Goal: Task Accomplishment & Management: Complete application form

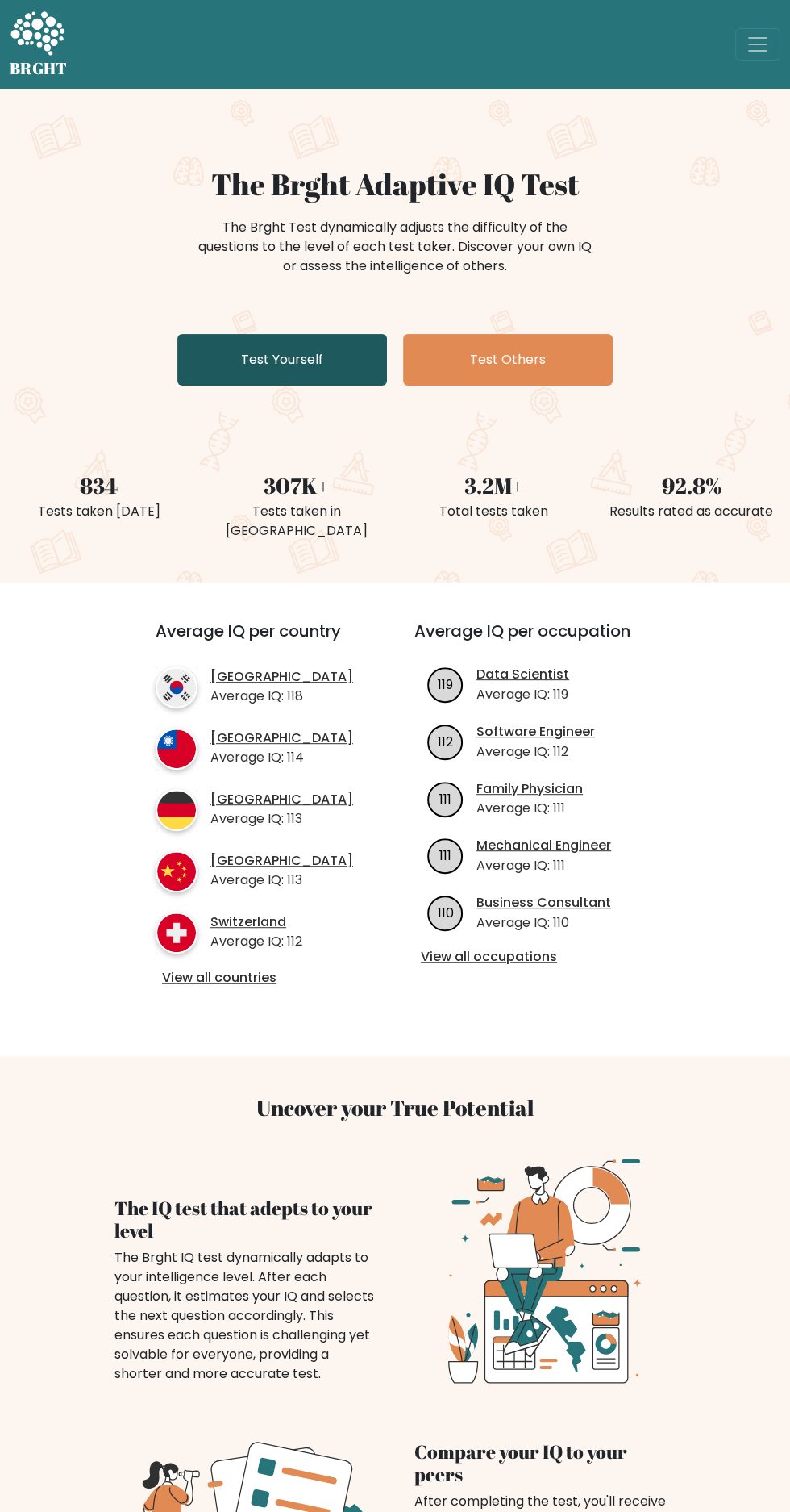
click at [278, 362] on link "Test Yourself" at bounding box center [282, 360] width 210 height 52
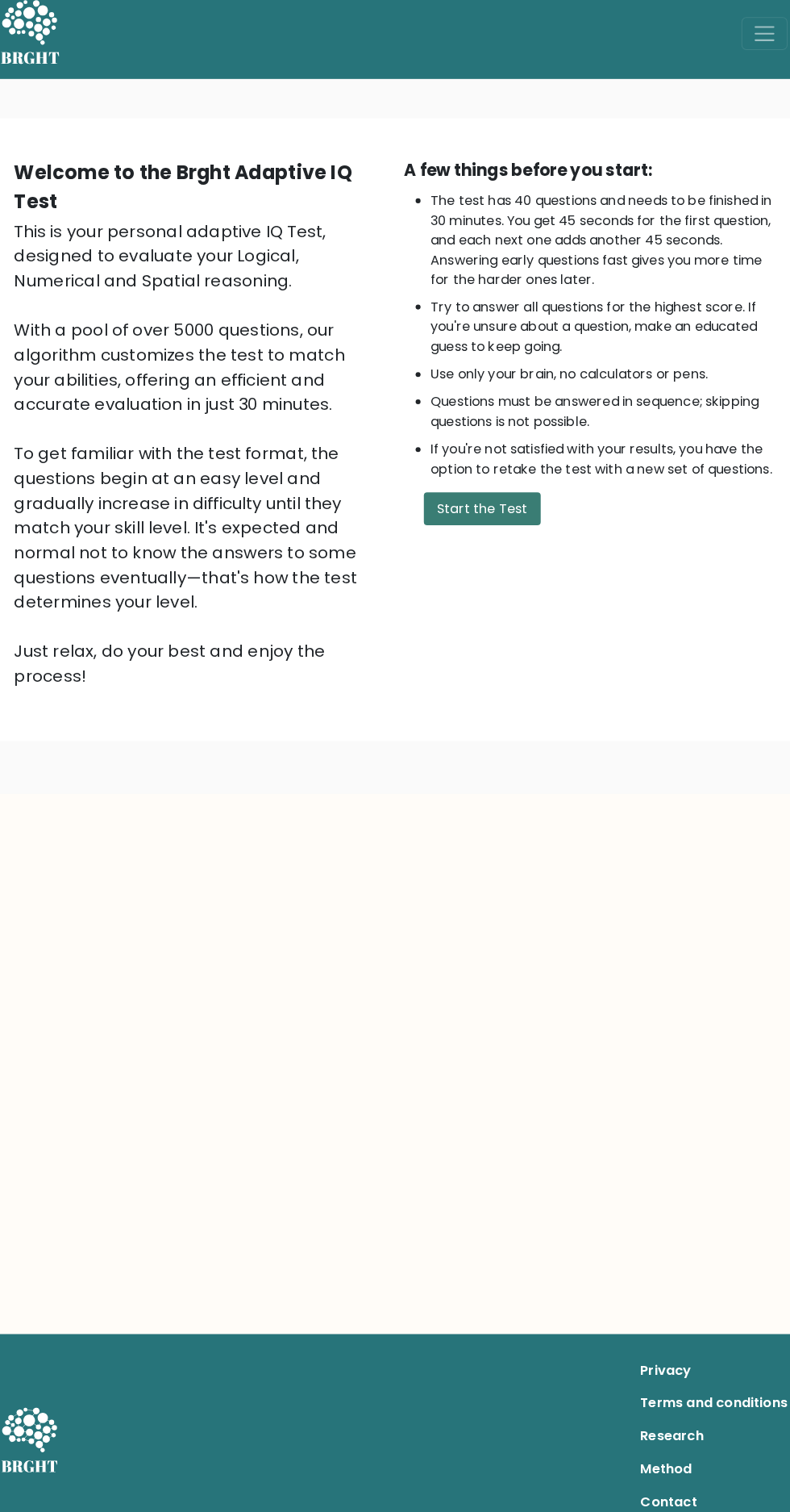
click at [482, 520] on button "Start the Test" at bounding box center [481, 509] width 114 height 32
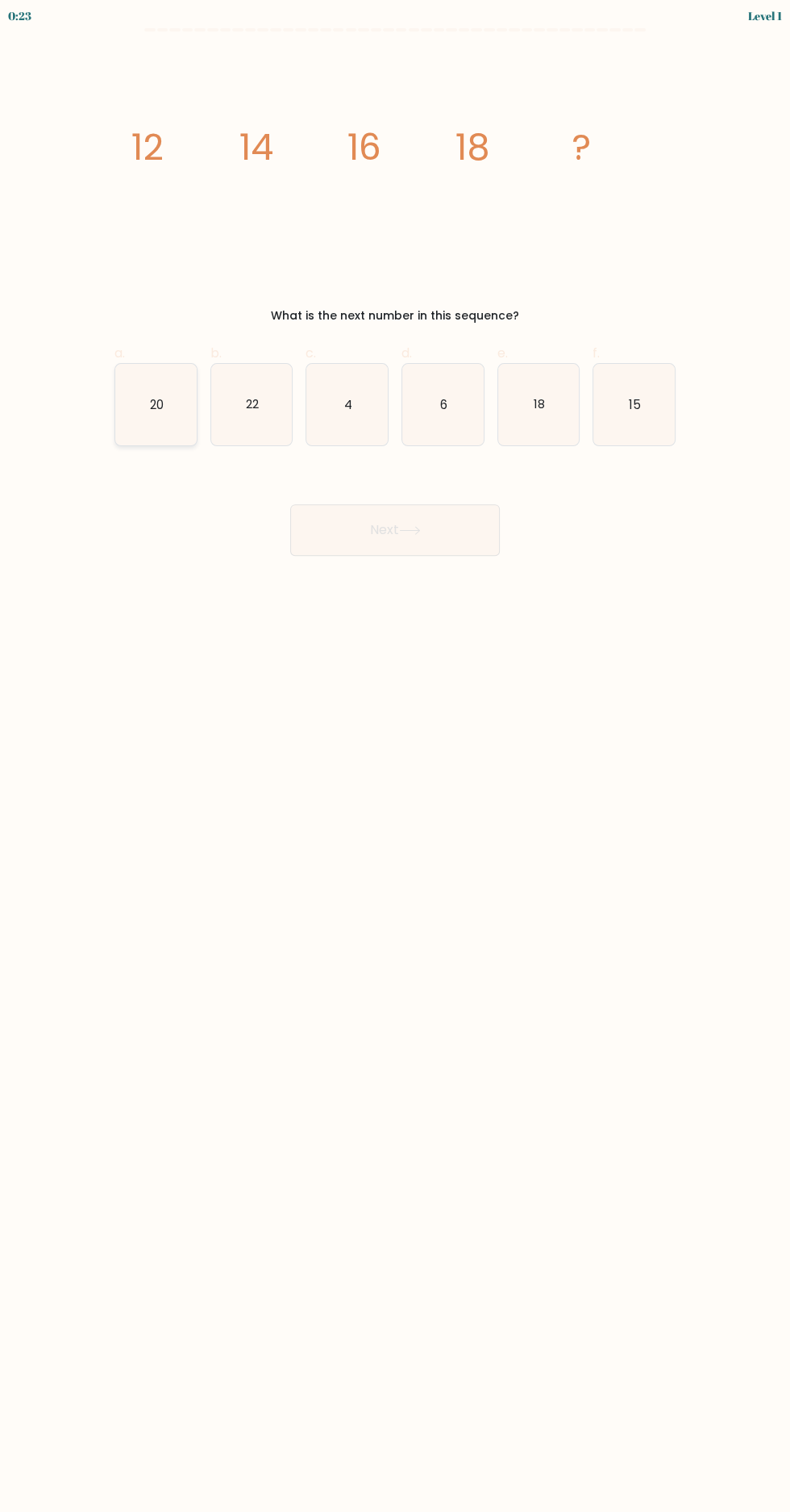
click at [158, 441] on icon "20" at bounding box center [156, 404] width 82 height 82
click at [395, 756] on input "a. 20" at bounding box center [395, 761] width 1 height 10
radio input "true"
click at [435, 530] on button "Next" at bounding box center [395, 530] width 210 height 52
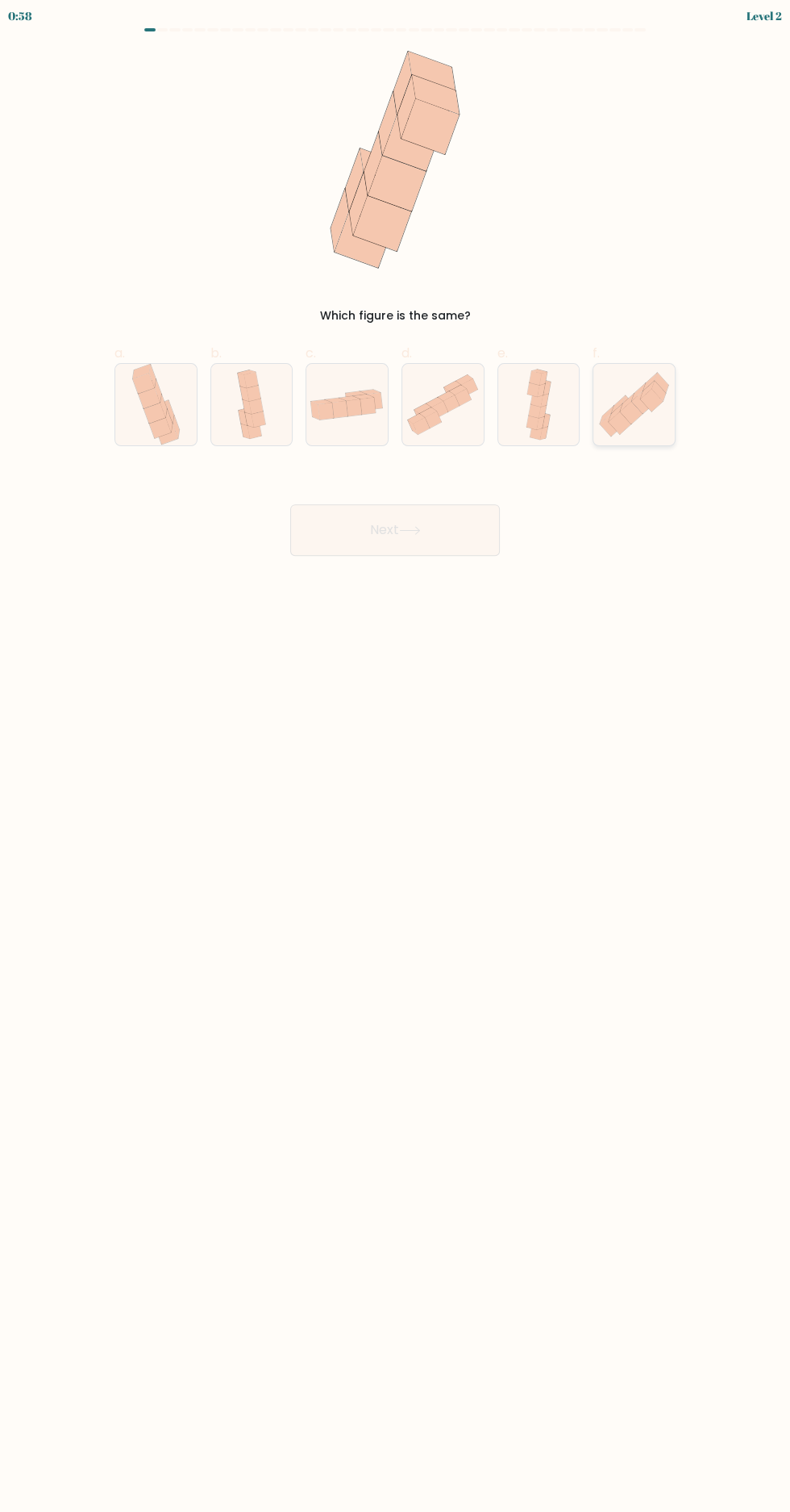
click at [610, 409] on icon at bounding box center [607, 414] width 14 height 18
click at [396, 756] on input "f." at bounding box center [395, 761] width 1 height 10
radio input "true"
click at [417, 525] on button "Next" at bounding box center [395, 530] width 210 height 52
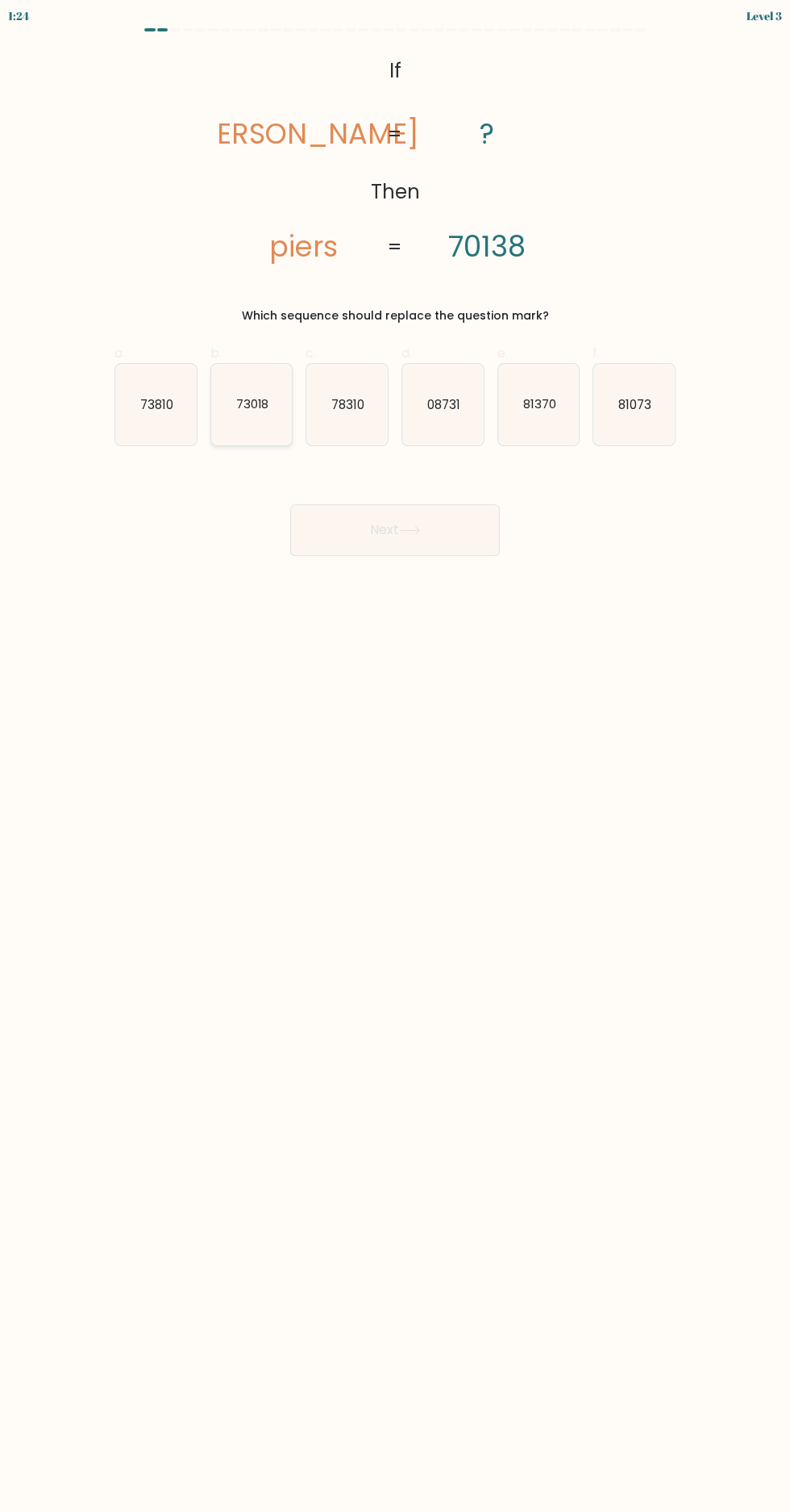
click at [268, 406] on text "73018" at bounding box center [252, 404] width 33 height 17
click at [395, 756] on input "b. 73018" at bounding box center [395, 761] width 1 height 10
radio input "true"
click at [420, 515] on button "Next" at bounding box center [395, 530] width 210 height 52
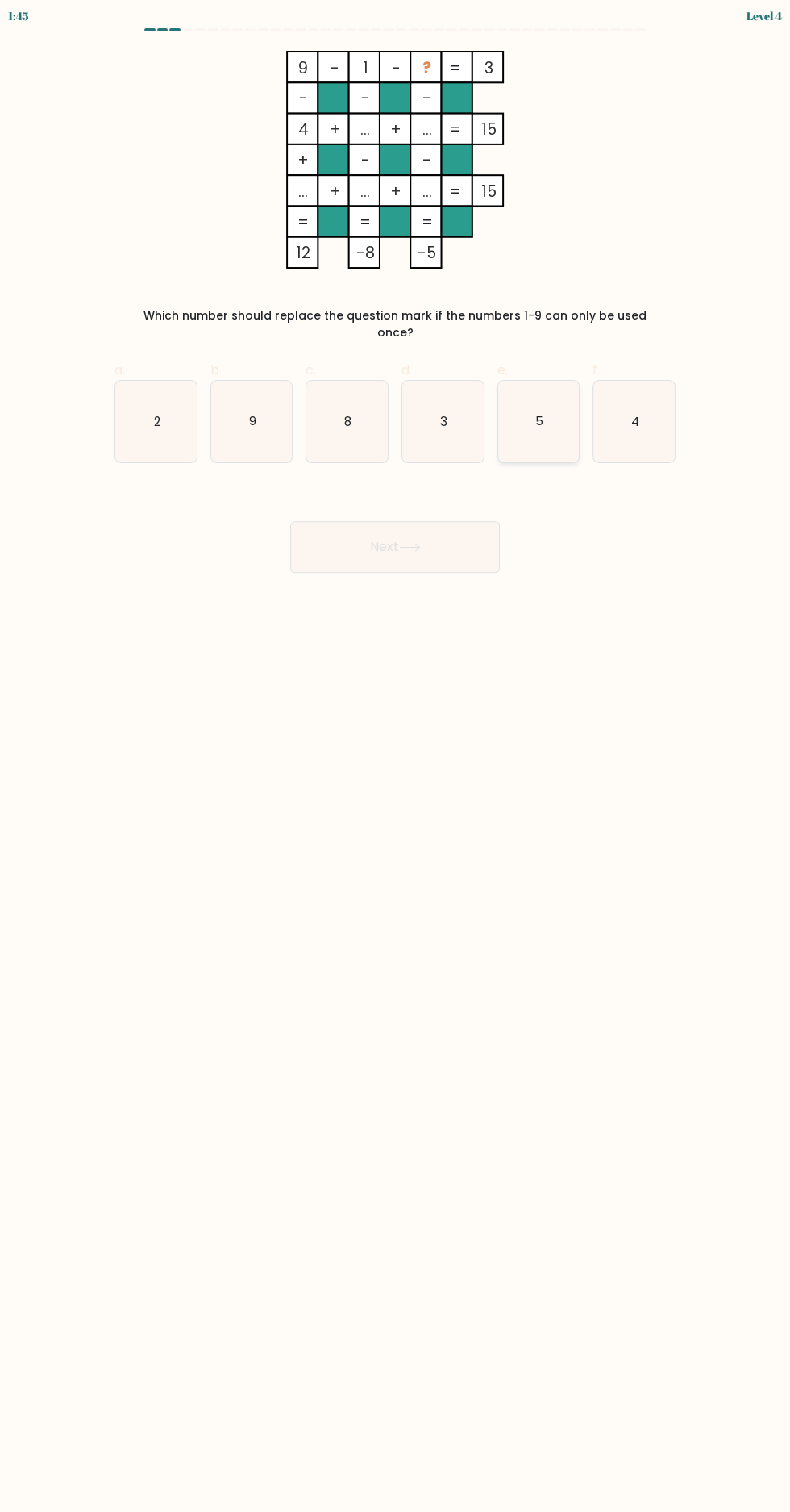
click at [544, 421] on icon "5" at bounding box center [539, 421] width 82 height 82
click at [396, 756] on input "e. 5" at bounding box center [395, 761] width 1 height 10
radio input "true"
click at [405, 535] on button "Next" at bounding box center [395, 547] width 210 height 52
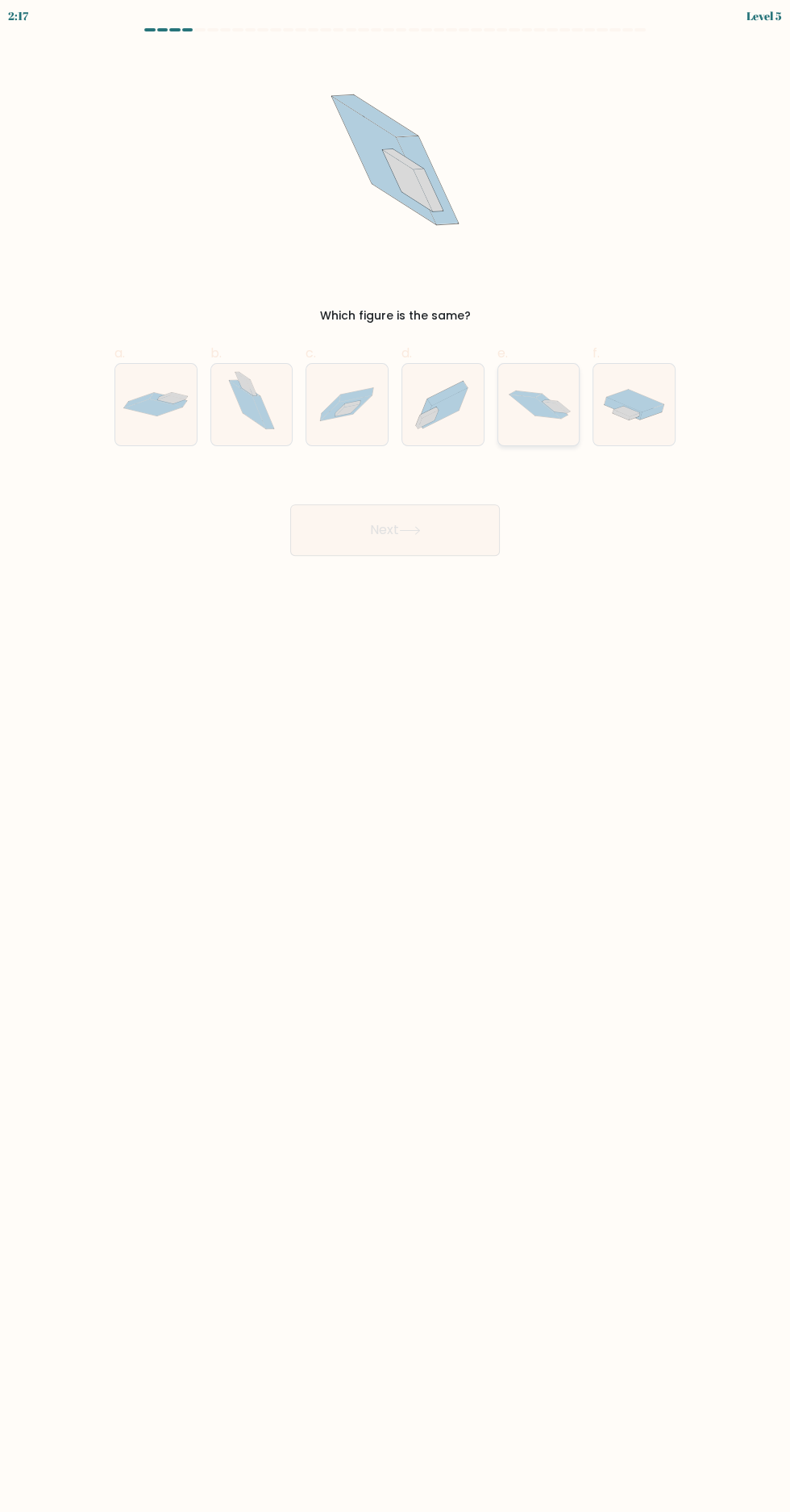
click at [505, 445] on div at bounding box center [539, 405] width 83 height 83
click at [396, 756] on input "e." at bounding box center [395, 761] width 1 height 10
radio input "true"
click at [419, 511] on button "Next" at bounding box center [395, 530] width 210 height 52
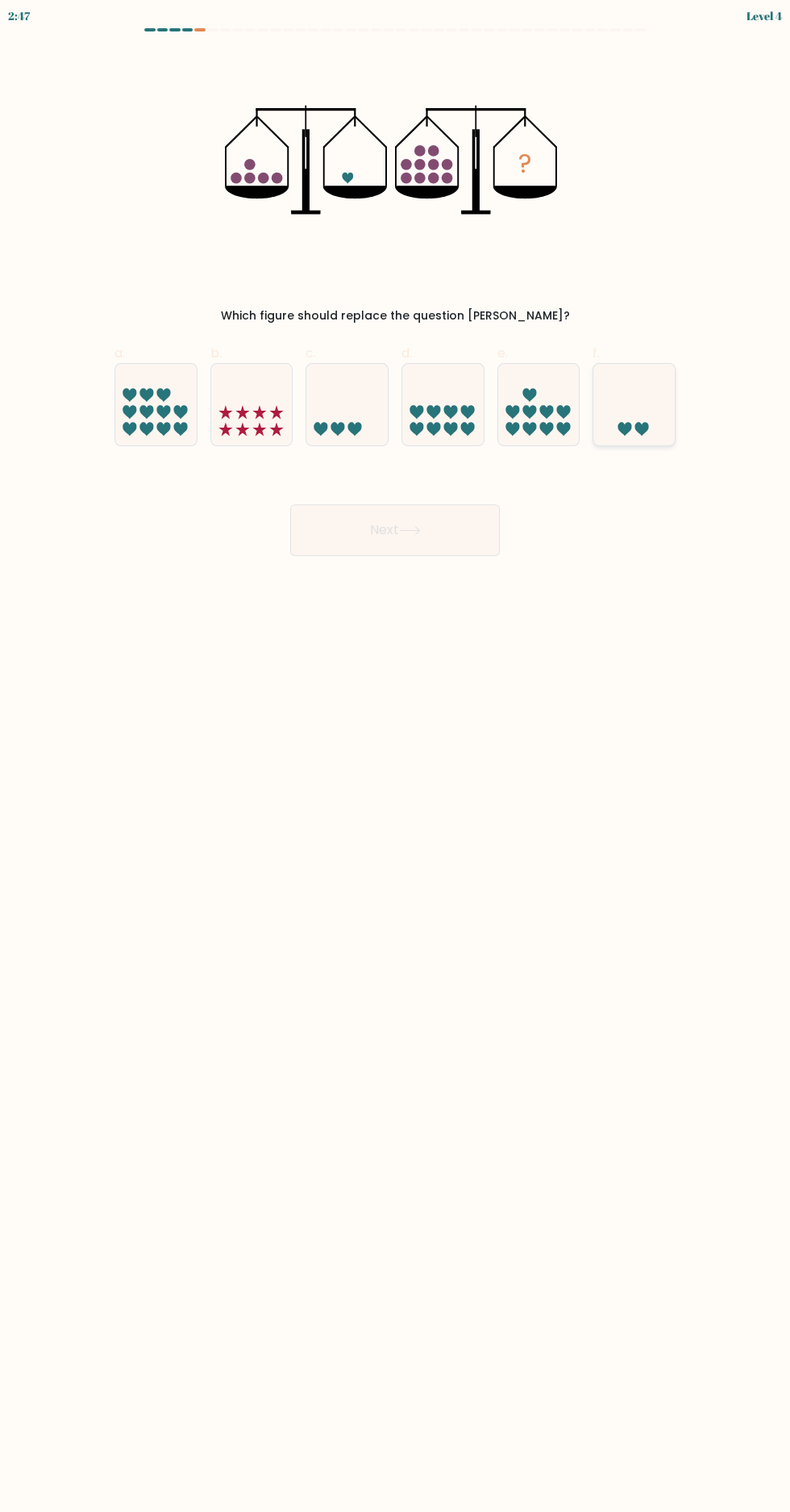
click at [635, 400] on icon at bounding box center [633, 405] width 82 height 67
click at [396, 756] on input "f." at bounding box center [395, 761] width 1 height 10
radio input "true"
click at [429, 536] on button "Next" at bounding box center [395, 530] width 210 height 52
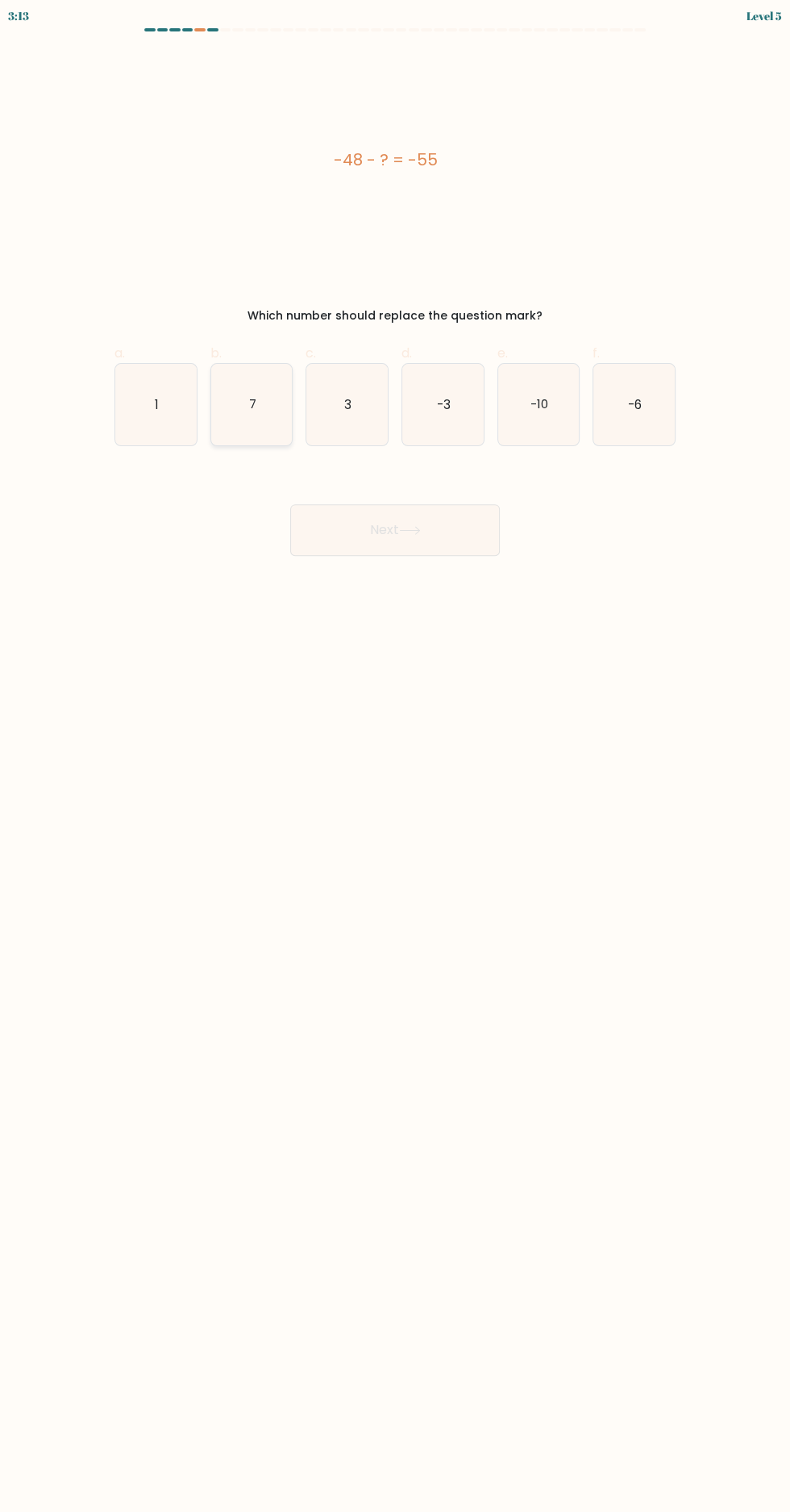
click at [249, 396] on icon "7" at bounding box center [251, 404] width 82 height 82
click at [395, 756] on input "b. 7" at bounding box center [395, 761] width 1 height 10
radio input "true"
click at [427, 511] on button "Next" at bounding box center [395, 530] width 210 height 52
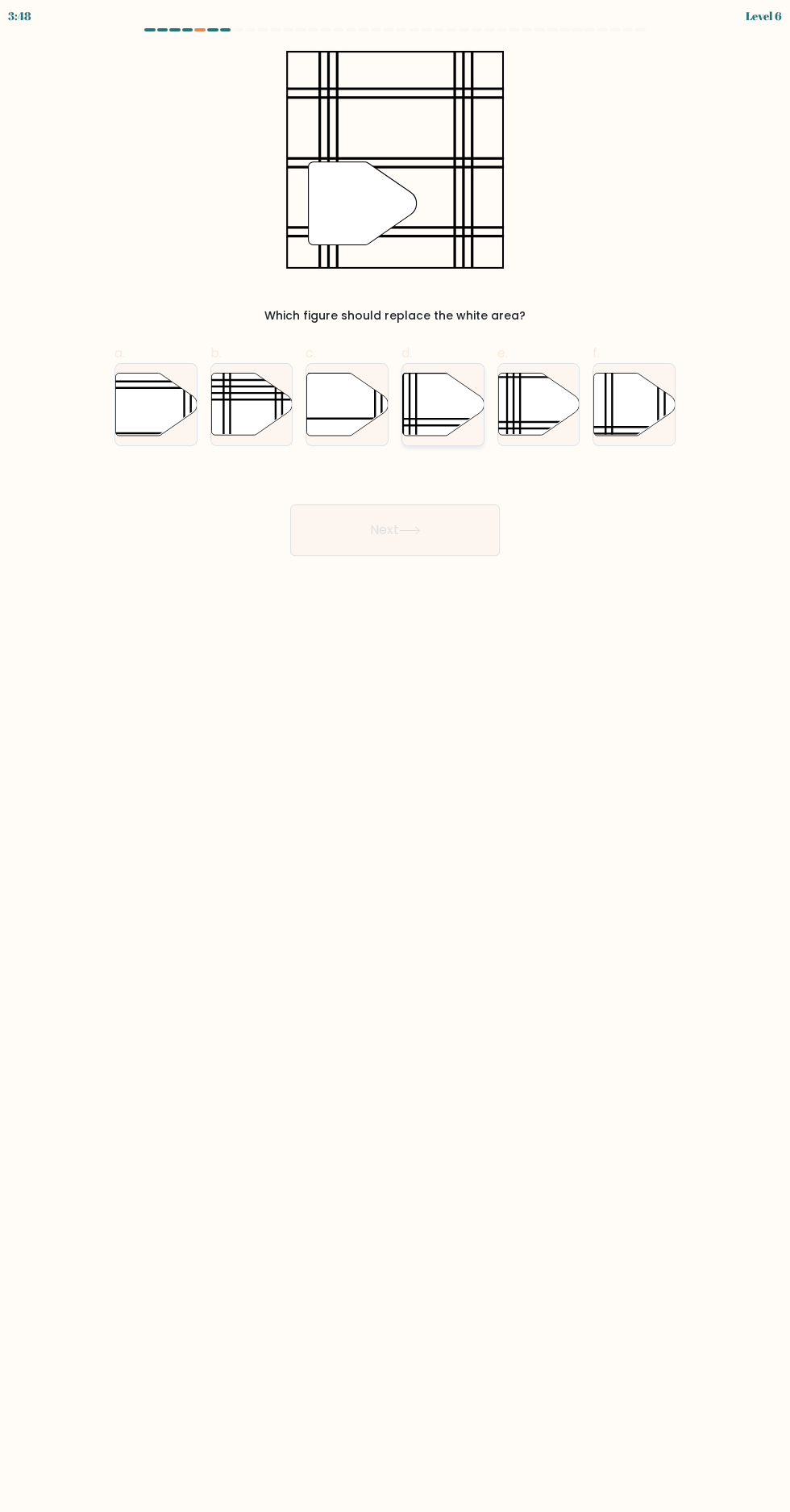
click at [427, 409] on icon at bounding box center [442, 404] width 82 height 62
click at [396, 756] on input "d." at bounding box center [395, 761] width 1 height 10
radio input "true"
click at [432, 512] on button "Next" at bounding box center [395, 530] width 210 height 52
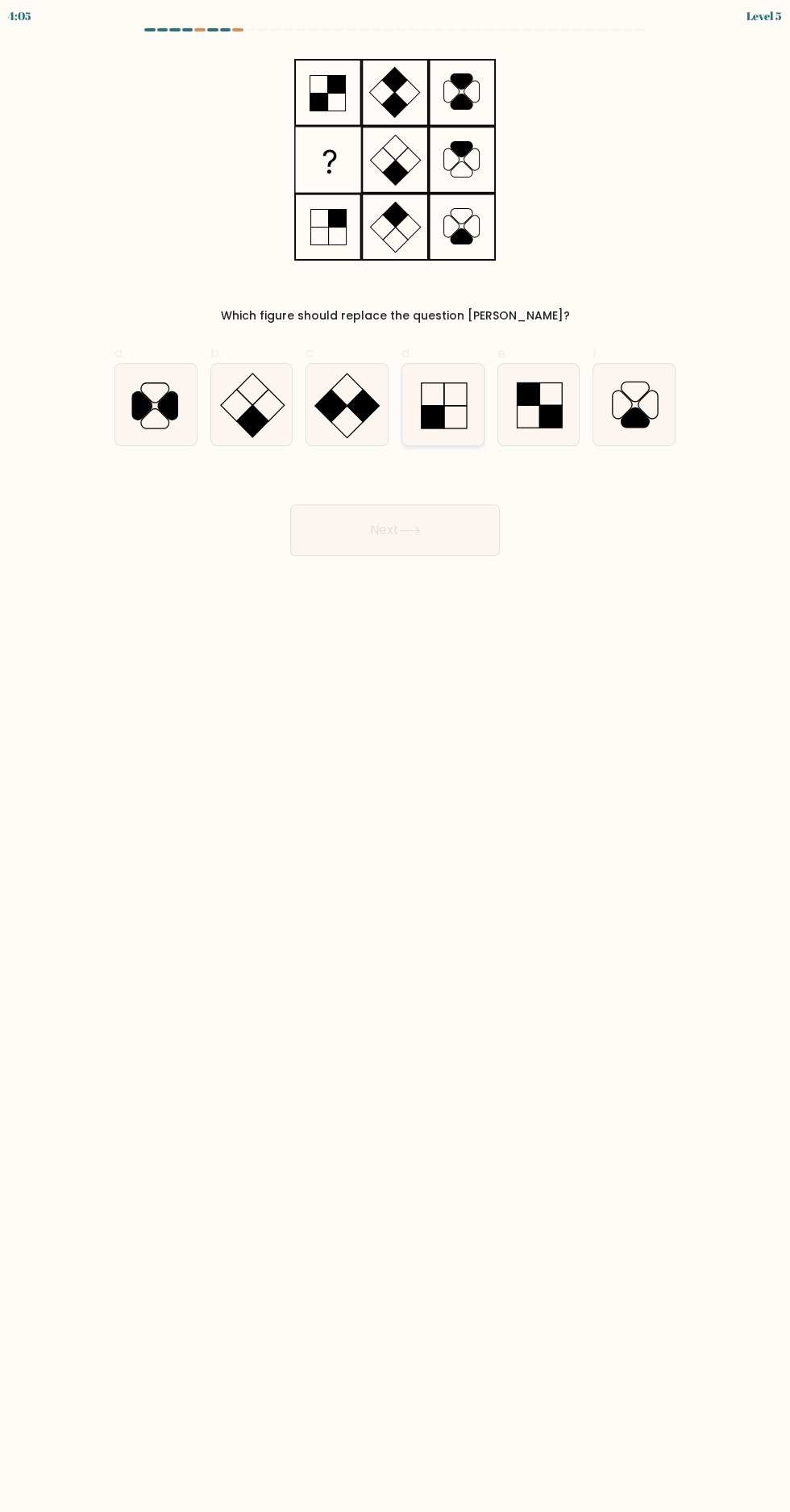
click at [450, 409] on icon at bounding box center [442, 404] width 82 height 82
click at [396, 756] on input "d." at bounding box center [395, 761] width 1 height 10
radio input "true"
click at [434, 510] on button "Next" at bounding box center [395, 530] width 210 height 52
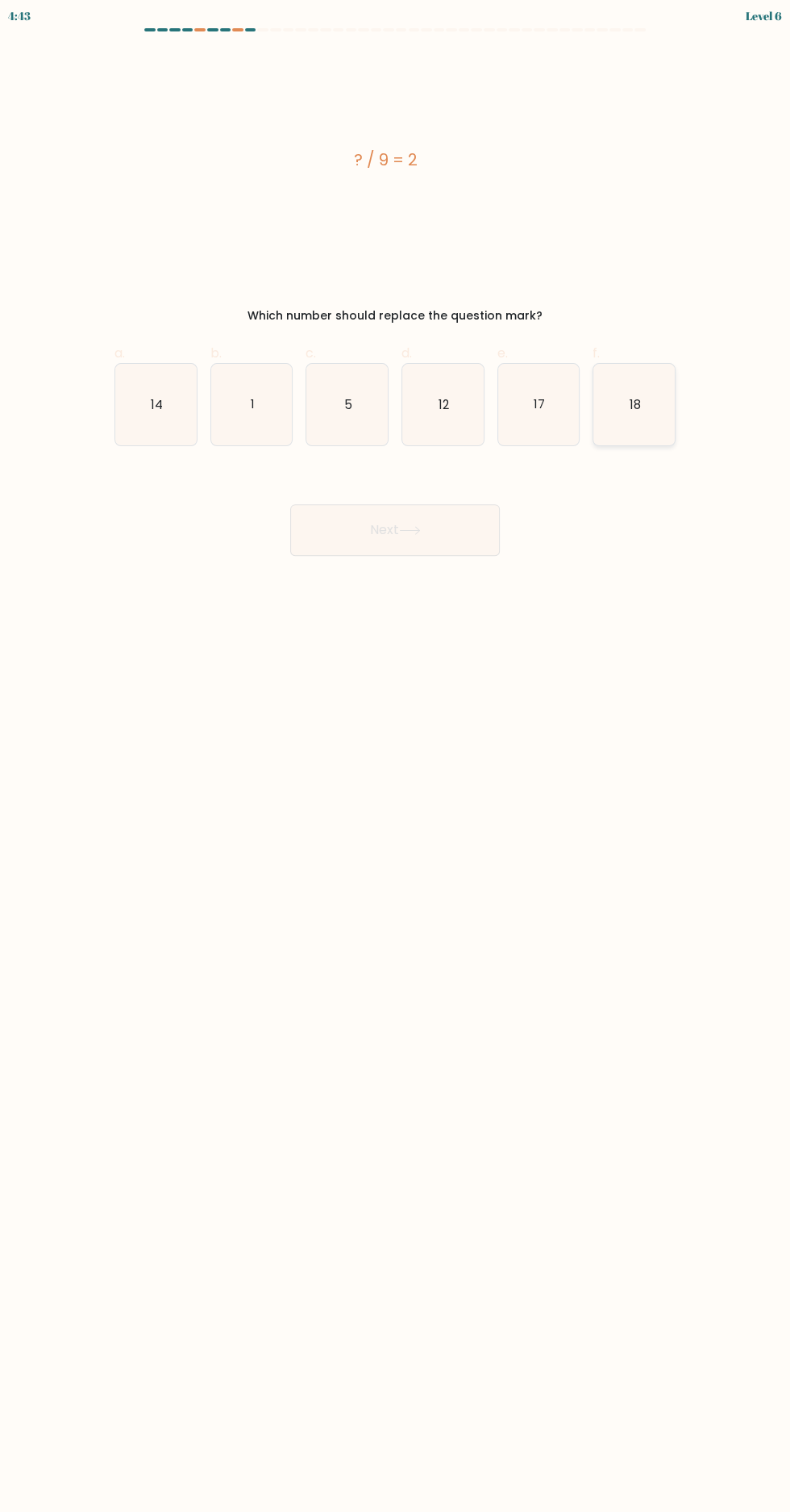
click at [642, 406] on icon "18" at bounding box center [633, 404] width 82 height 82
click at [396, 756] on input "f. 18" at bounding box center [395, 761] width 1 height 10
radio input "true"
click at [419, 534] on icon at bounding box center [410, 530] width 19 height 7
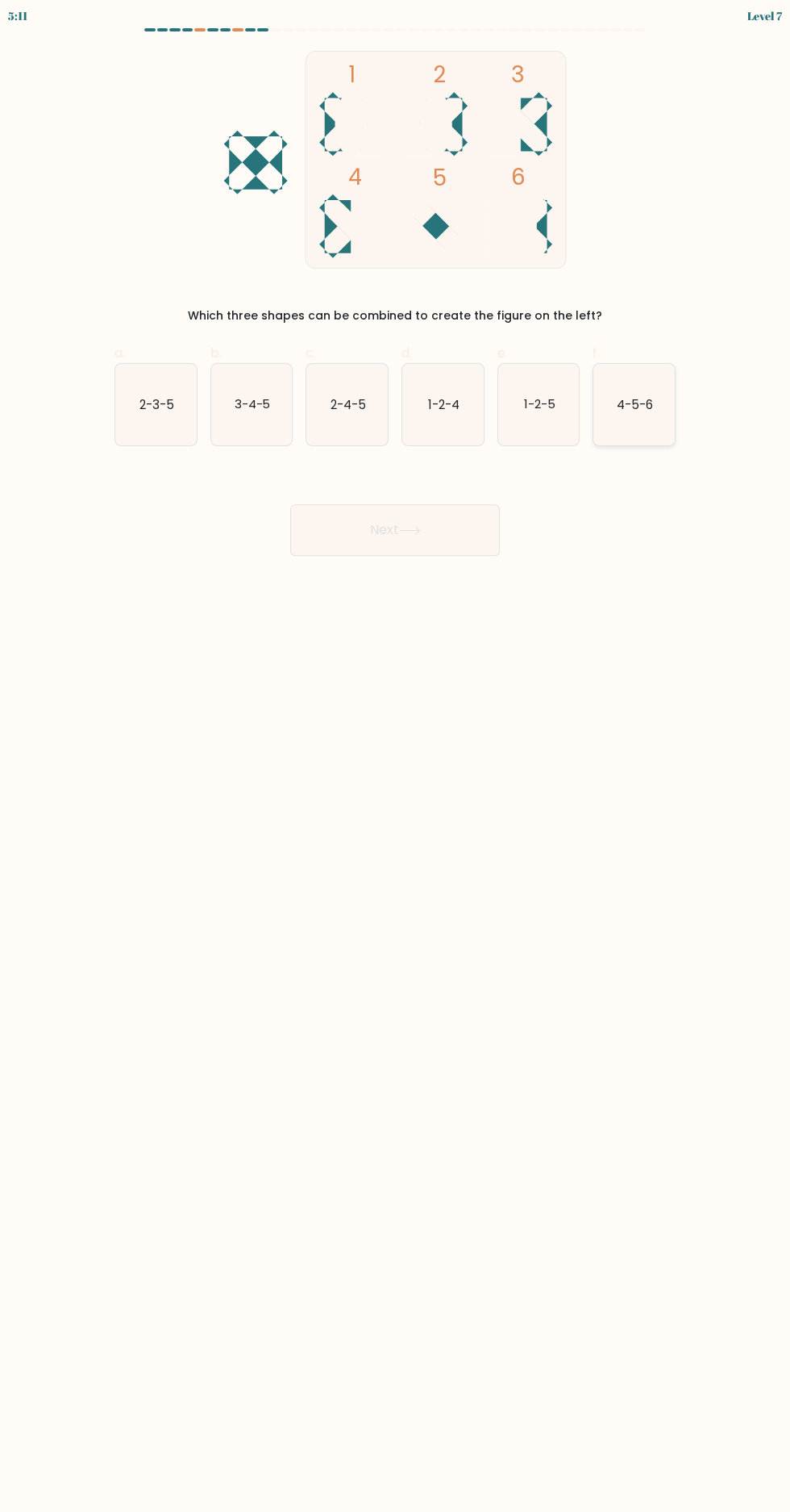
click at [647, 413] on icon "4-5-6" at bounding box center [633, 404] width 82 height 82
click at [396, 756] on input "f. 4-5-6" at bounding box center [395, 761] width 1 height 10
radio input "true"
click at [399, 549] on button "Next" at bounding box center [395, 530] width 210 height 52
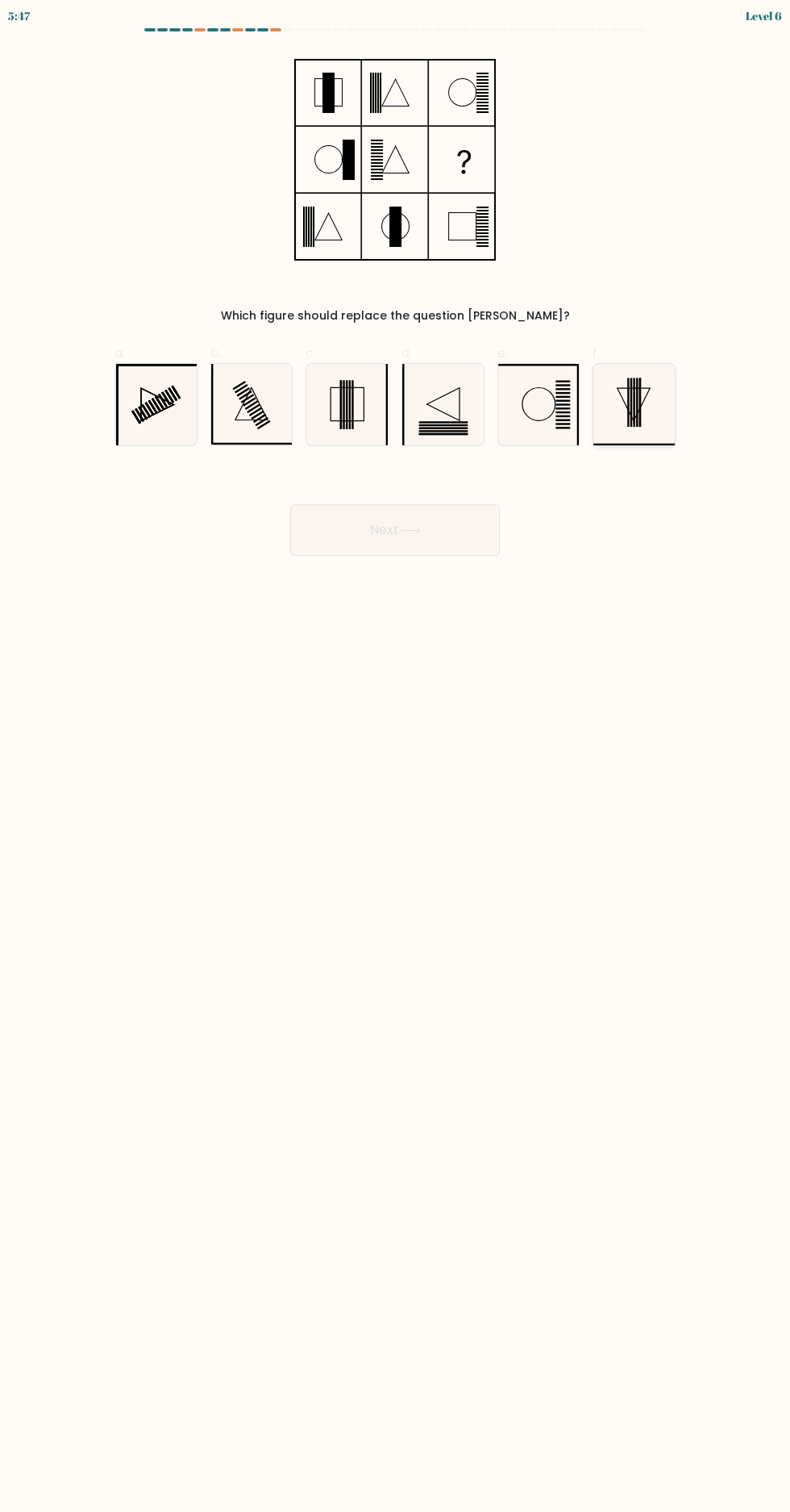
click at [619, 415] on icon at bounding box center [633, 404] width 82 height 82
click at [396, 756] on input "f." at bounding box center [395, 761] width 1 height 10
radio input "true"
click at [414, 530] on icon at bounding box center [410, 530] width 19 height 7
